Goal: Information Seeking & Learning: Learn about a topic

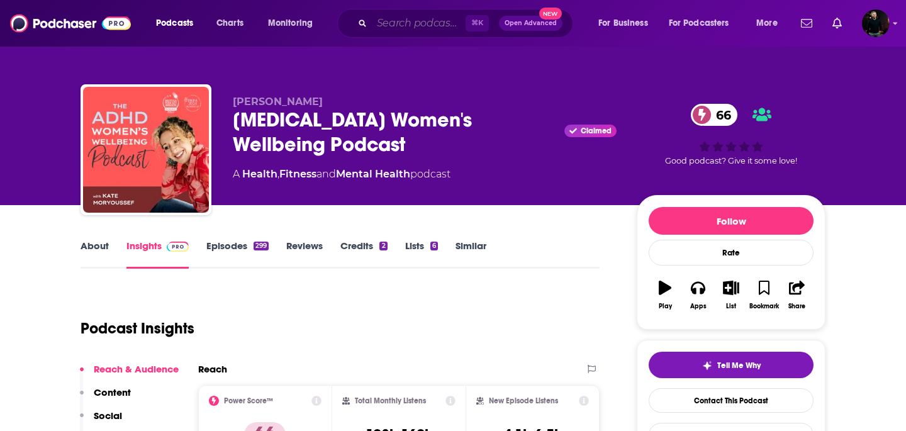
click at [420, 21] on input "Search podcasts, credits, & more..." at bounding box center [419, 23] width 94 height 20
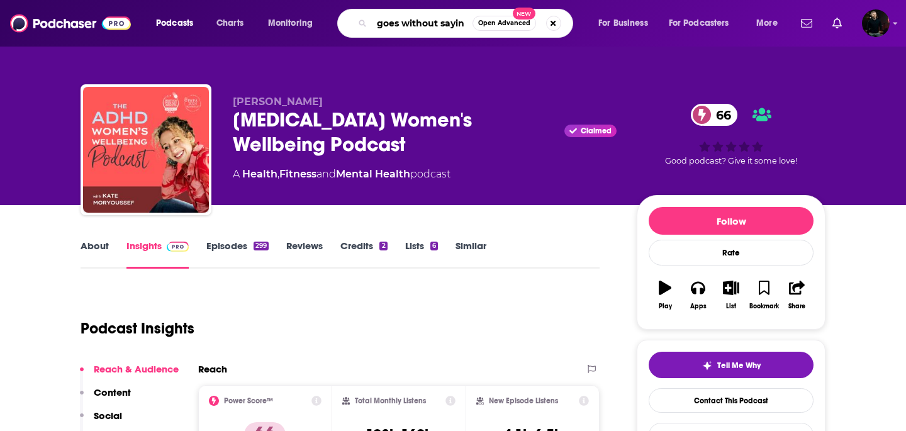
type input "goes without saying"
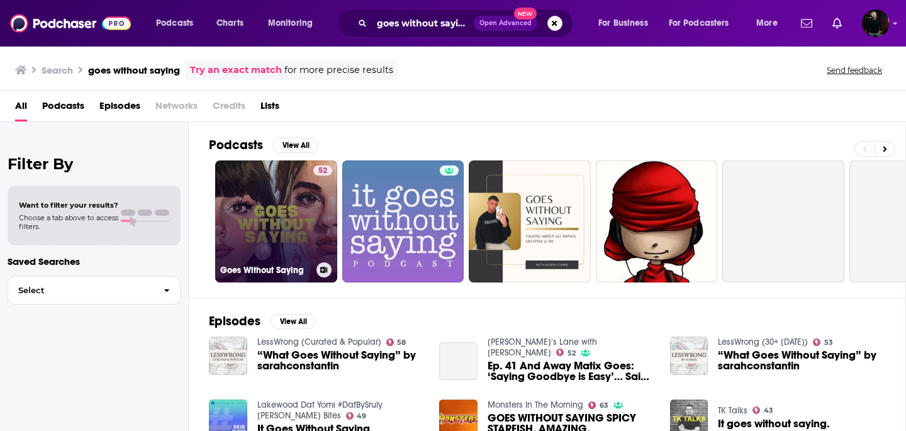
click at [285, 215] on link "52 Goes Without Saying" at bounding box center [276, 222] width 122 height 122
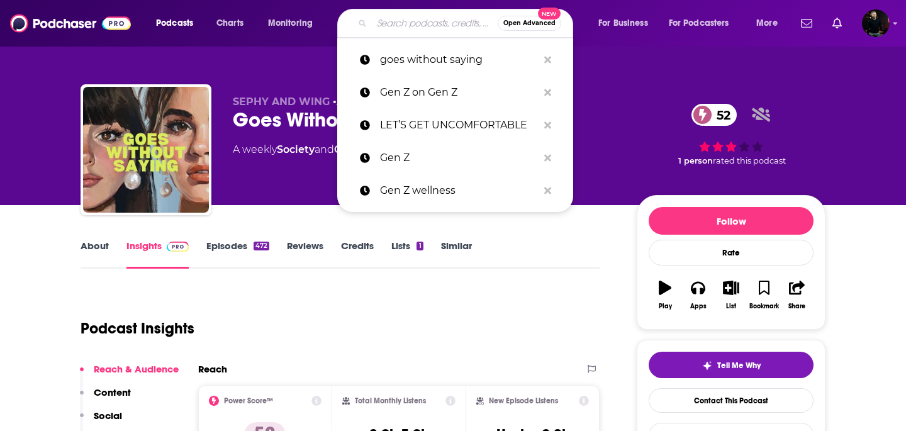
click at [415, 25] on input "Search podcasts, credits, & more..." at bounding box center [435, 23] width 126 height 20
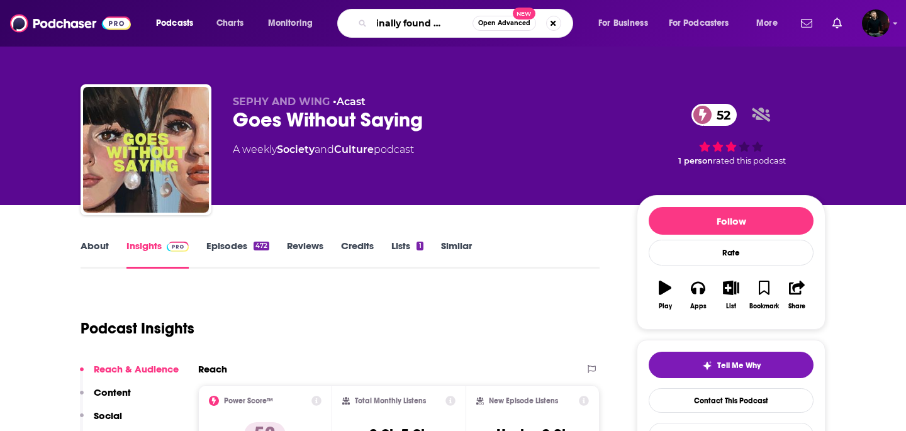
type input "the finally found podcast"
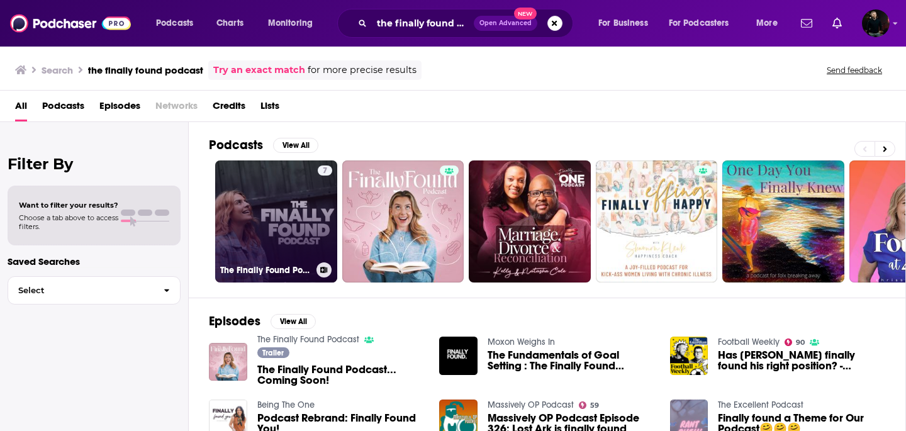
click at [295, 200] on link "7 The Finally Found Podcast" at bounding box center [276, 222] width 122 height 122
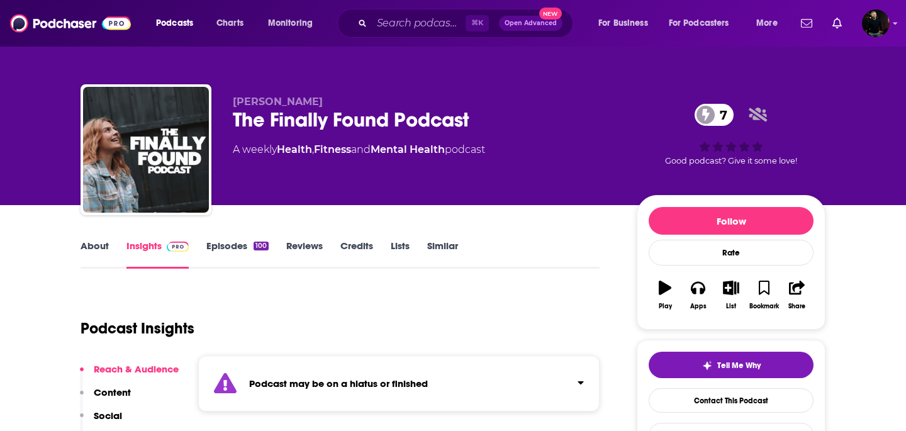
click at [251, 246] on link "Episodes 100" at bounding box center [237, 254] width 62 height 29
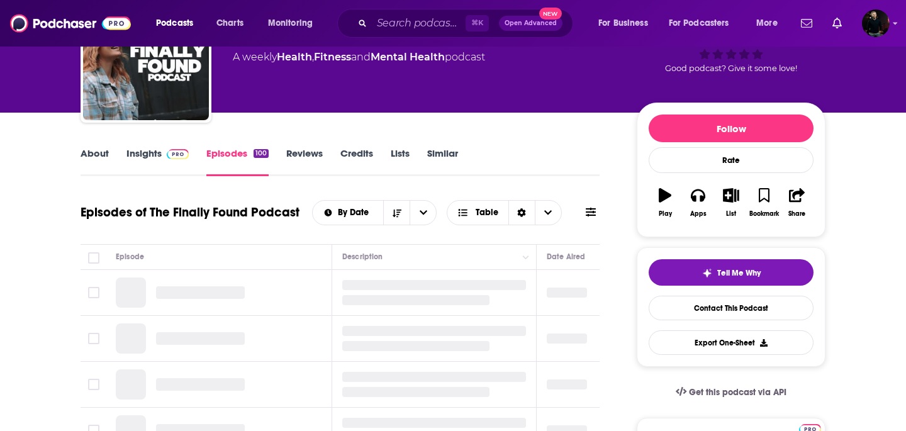
scroll to position [95, 0]
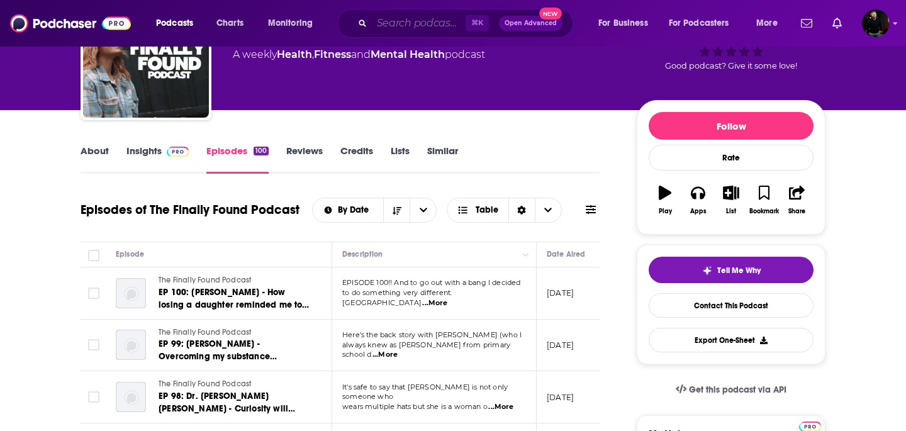
click at [430, 28] on input "Search podcasts, credits, & more..." at bounding box center [419, 23] width 94 height 20
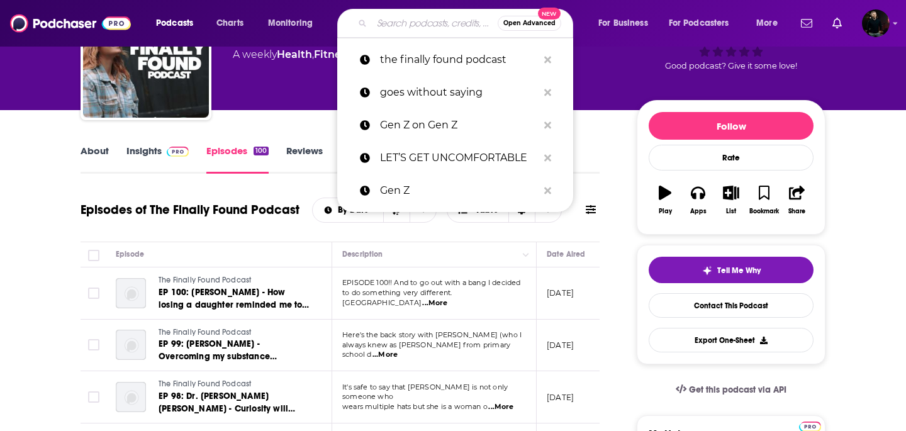
paste input "A Really Good Cry"
type input "A Really Good Cry"
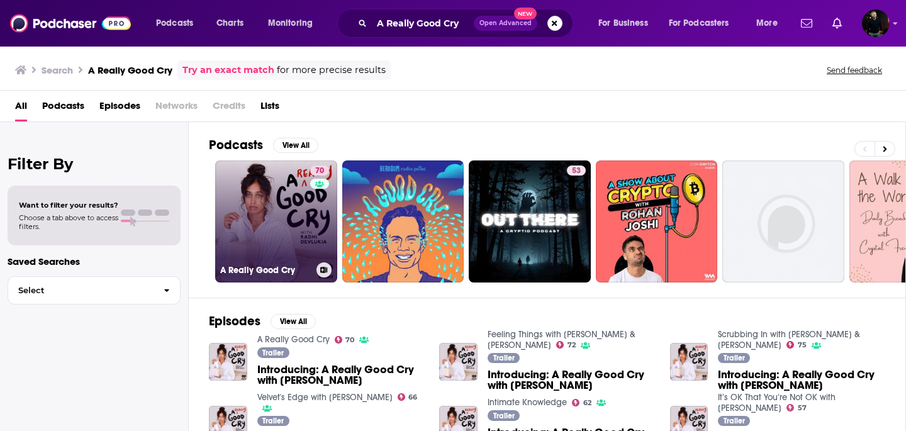
click at [293, 212] on link "70 A Really Good Cry" at bounding box center [276, 222] width 122 height 122
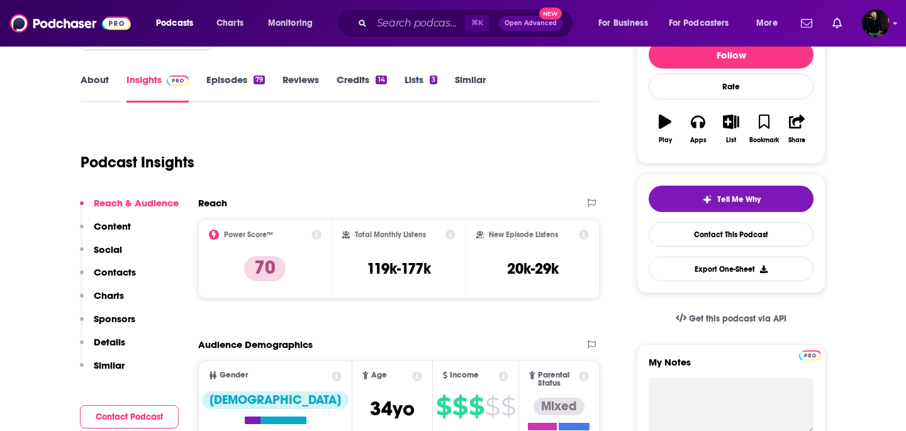
scroll to position [161, 0]
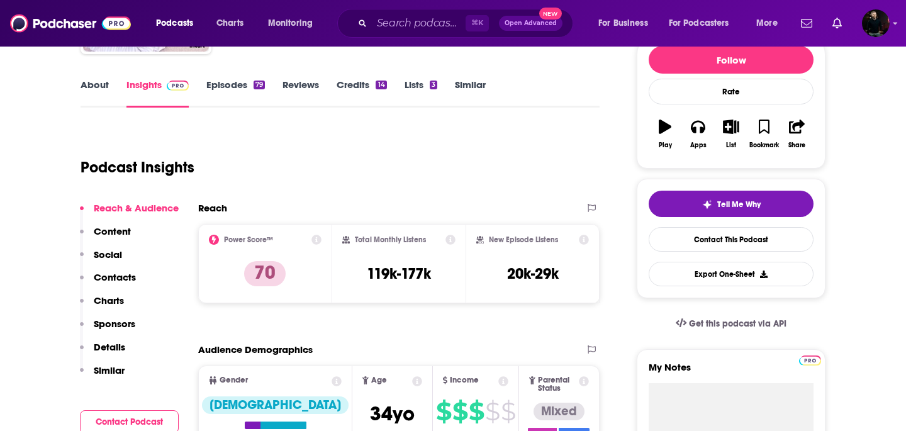
click at [97, 84] on link "About" at bounding box center [95, 93] width 28 height 29
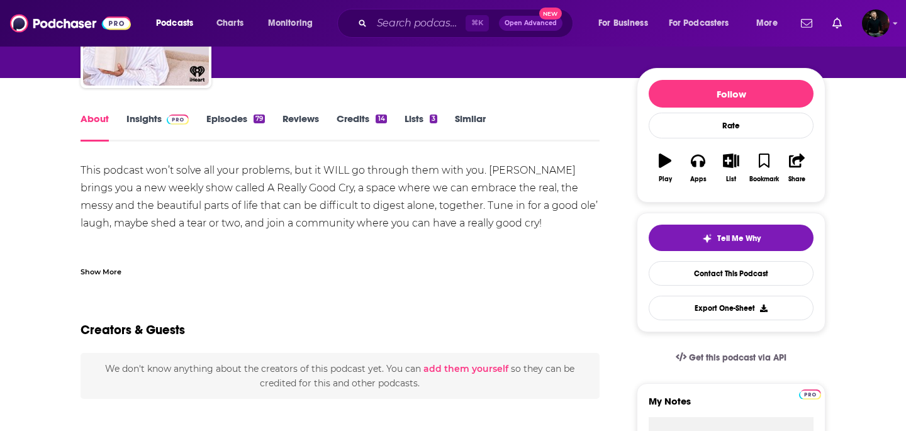
scroll to position [129, 0]
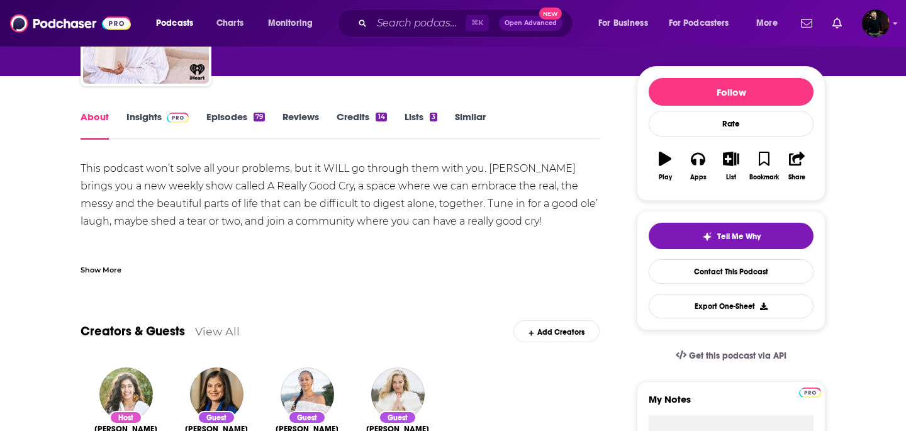
click at [232, 115] on link "Episodes 79" at bounding box center [235, 125] width 59 height 29
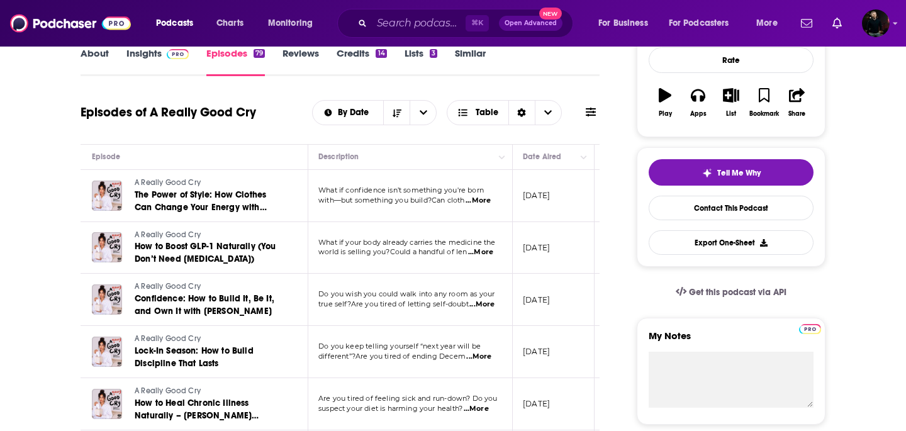
scroll to position [0, 12]
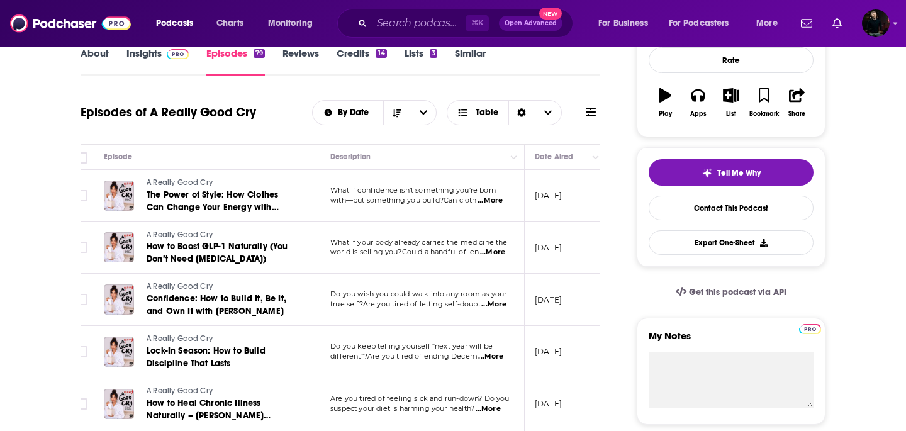
click at [142, 60] on link "Insights" at bounding box center [158, 61] width 62 height 29
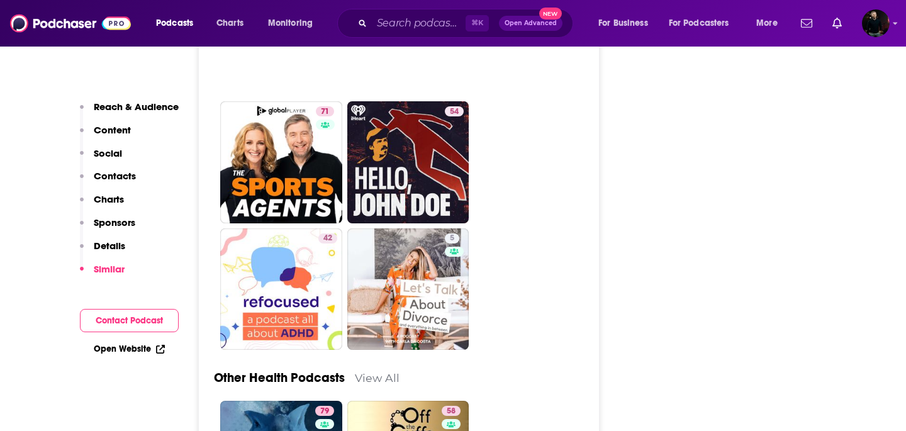
scroll to position [3991, 0]
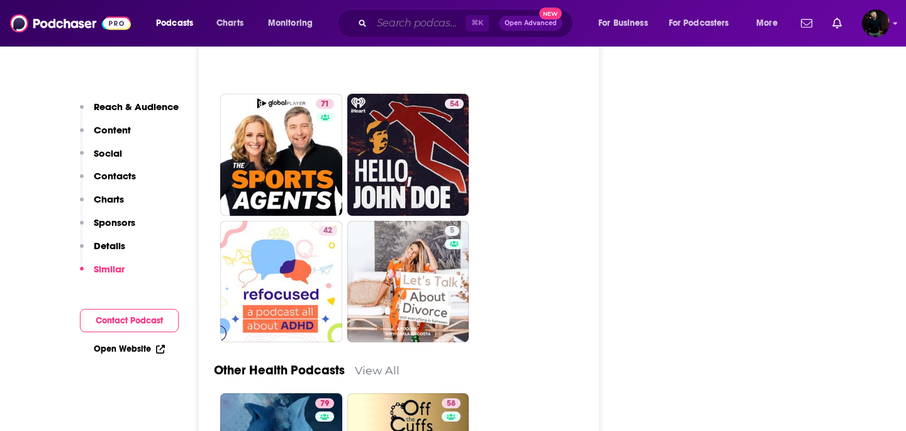
click at [393, 23] on input "Search podcasts, credits, & more..." at bounding box center [419, 23] width 94 height 20
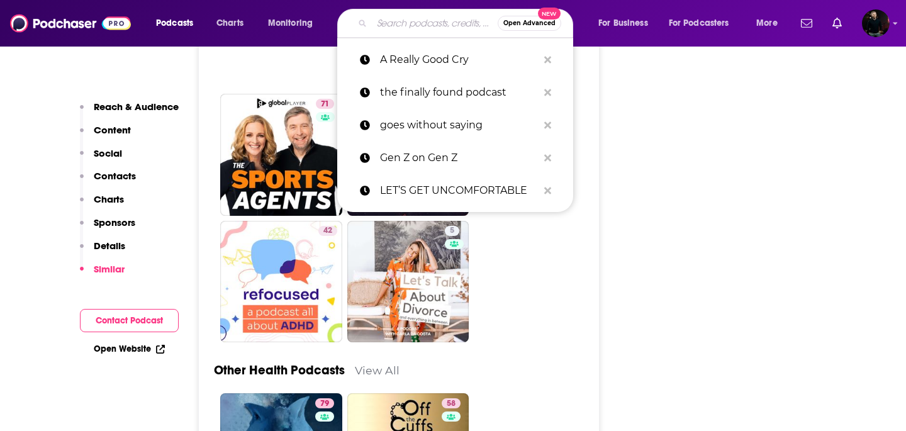
paste input "Nobody Panic"
type input "Nobody Panic"
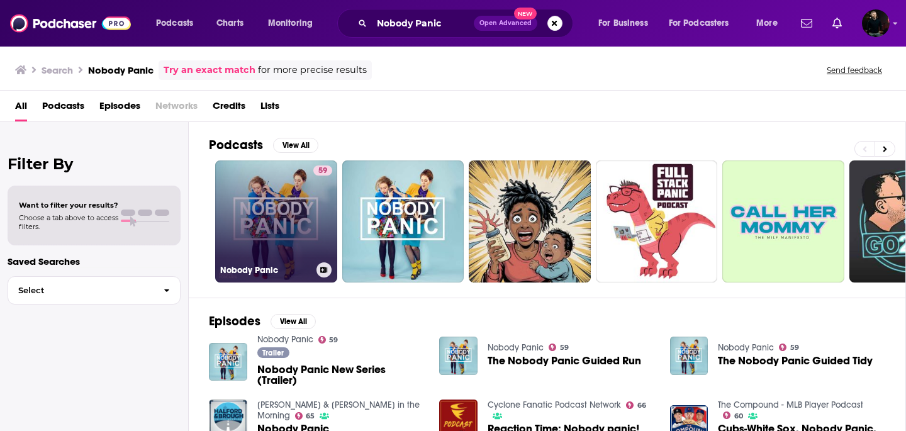
click at [285, 227] on link "59 Nobody Panic" at bounding box center [276, 222] width 122 height 122
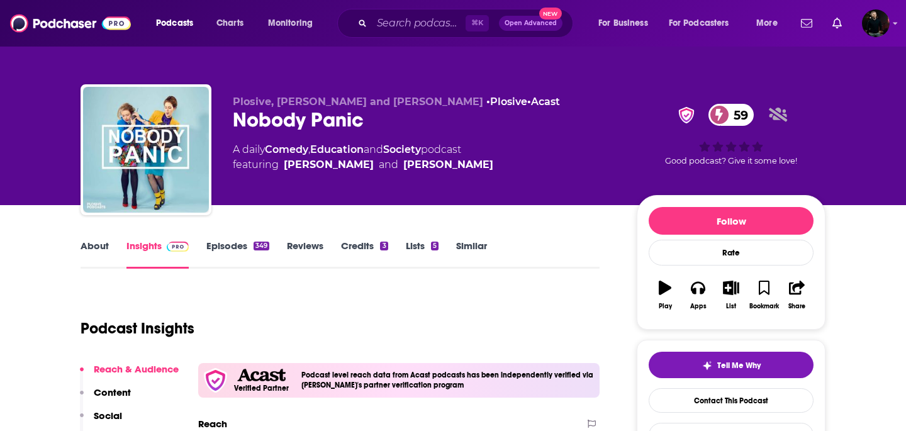
click at [95, 257] on link "About" at bounding box center [95, 254] width 28 height 29
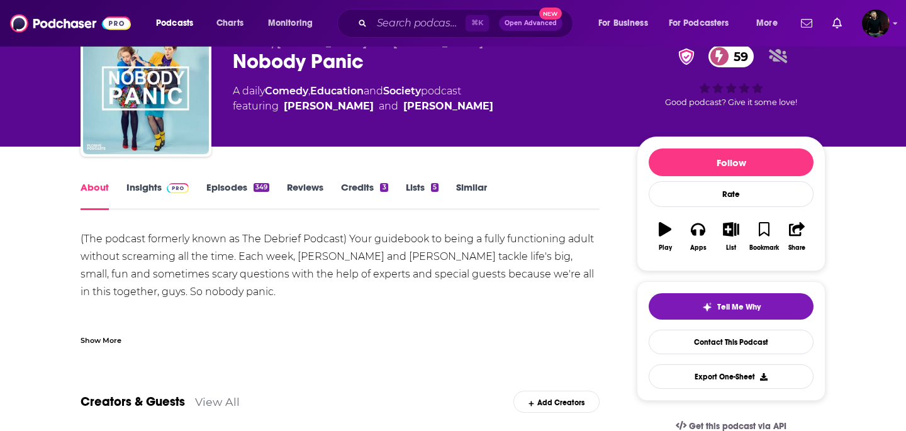
scroll to position [74, 0]
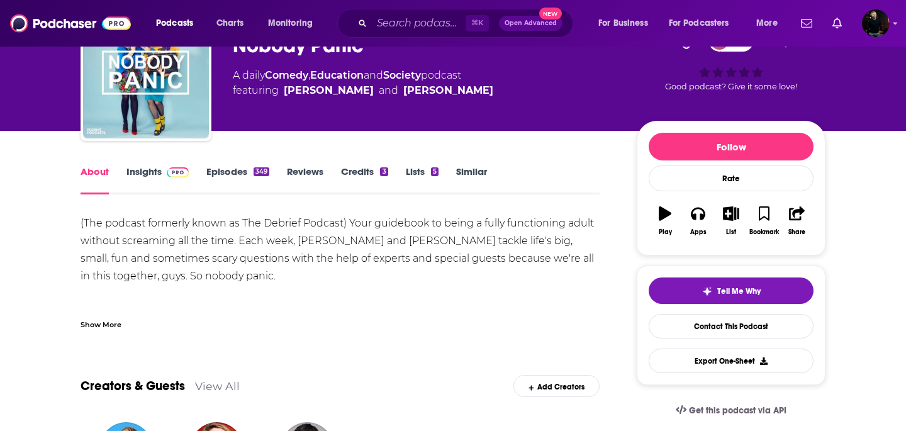
click at [231, 169] on link "Episodes 349" at bounding box center [237, 180] width 63 height 29
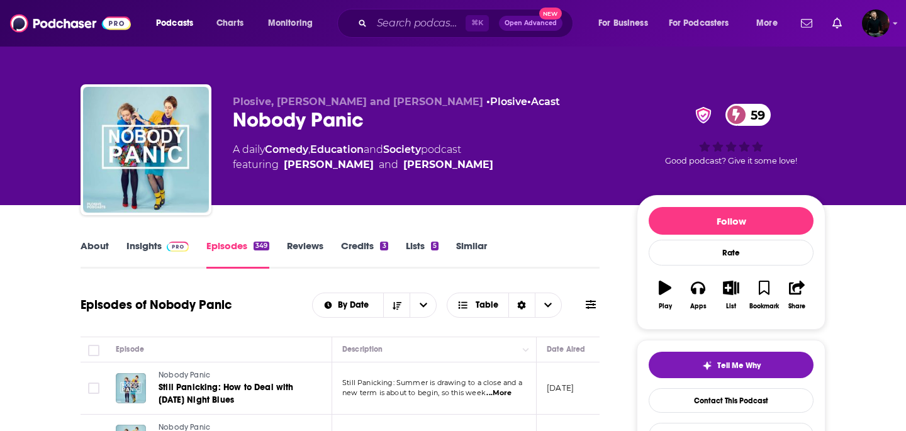
click at [150, 256] on link "Insights" at bounding box center [158, 254] width 62 height 29
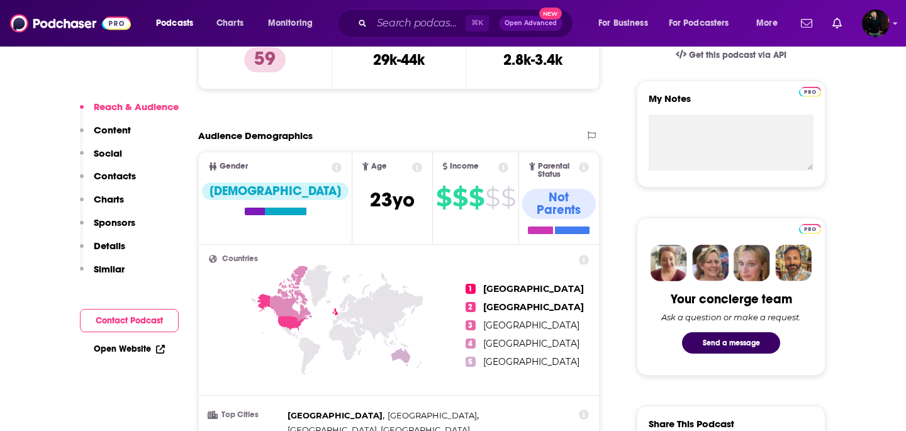
scroll to position [438, 0]
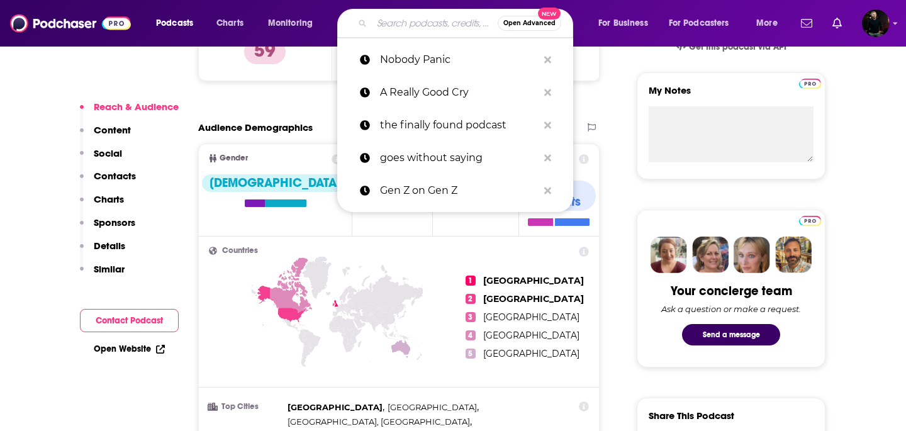
click at [408, 16] on input "Search podcasts, credits, & more..." at bounding box center [435, 23] width 126 height 20
paste input "Clutch Points"
type input "Clutch Points"
